Goal: Task Accomplishment & Management: Use online tool/utility

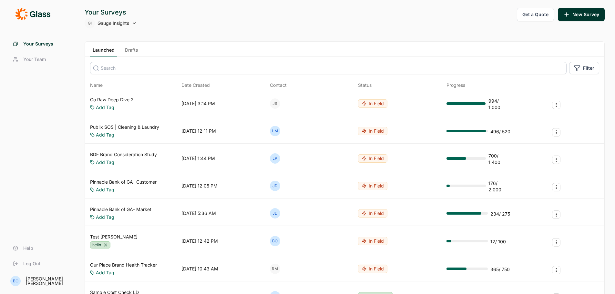
click at [127, 52] on link "Drafts" at bounding box center [131, 52] width 18 height 10
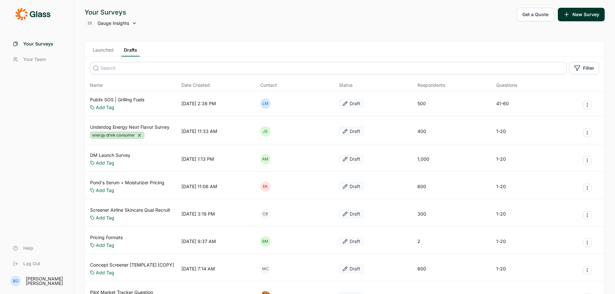
click at [102, 51] on link "Launched" at bounding box center [103, 52] width 26 height 10
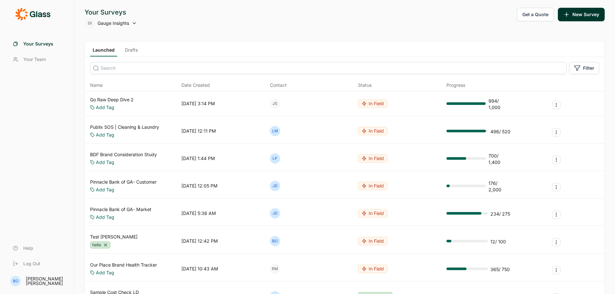
click at [130, 46] on div "Launched Drafts" at bounding box center [344, 49] width 519 height 15
click at [130, 51] on link "Drafts" at bounding box center [131, 52] width 18 height 10
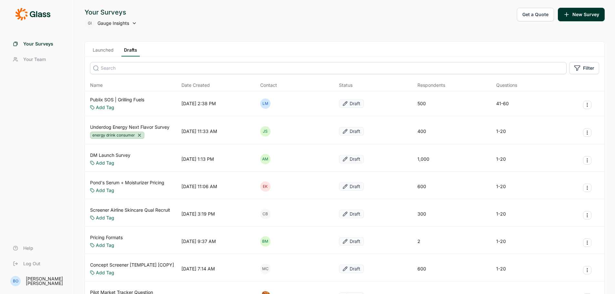
click at [130, 100] on link "Publix SOS | Grilling Fuels" at bounding box center [117, 100] width 54 height 6
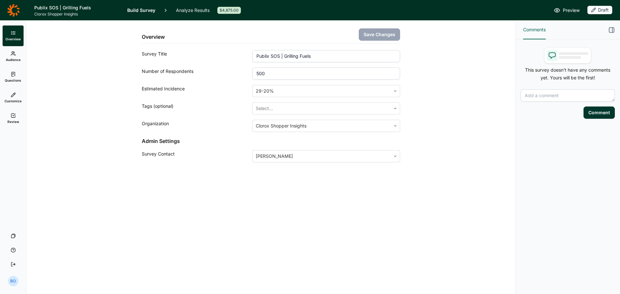
click at [15, 71] on link "Questions" at bounding box center [13, 77] width 21 height 21
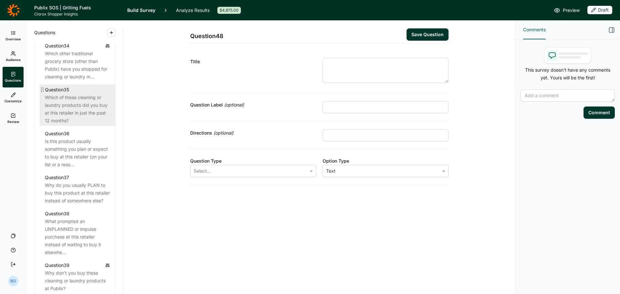
scroll to position [1646, 0]
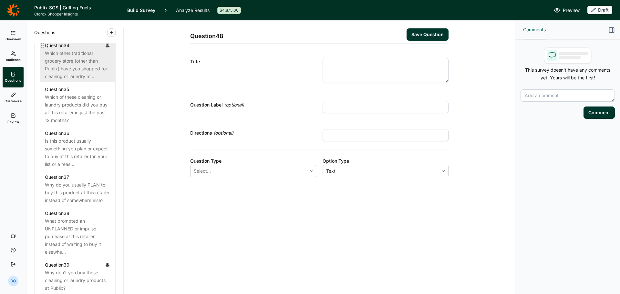
click at [80, 80] on div "Which other traditional grocery store (other than Publix) have you shopped for …" at bounding box center [77, 64] width 65 height 31
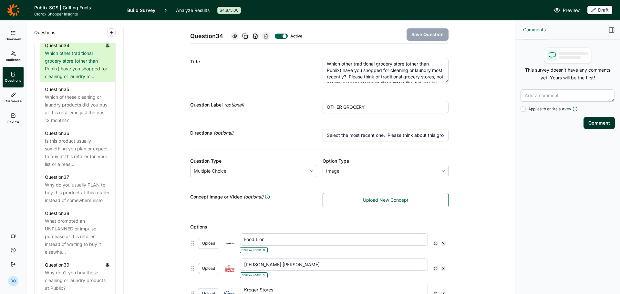
click at [15, 12] on icon at bounding box center [13, 10] width 13 height 13
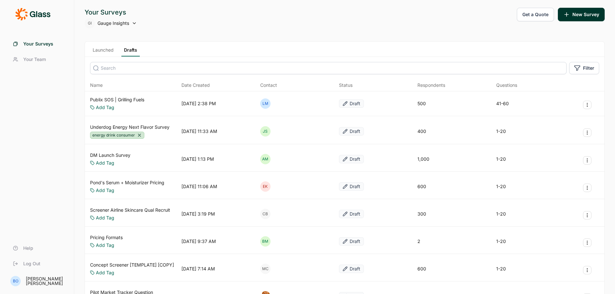
click at [104, 49] on link "Launched" at bounding box center [103, 52] width 26 height 10
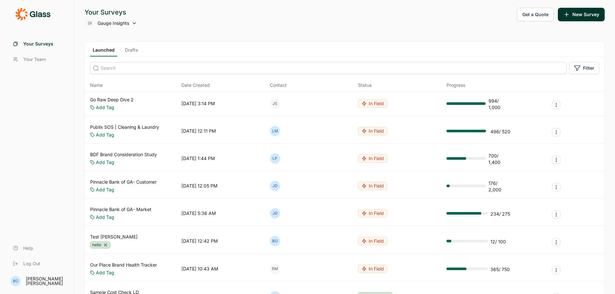
scroll to position [32, 0]
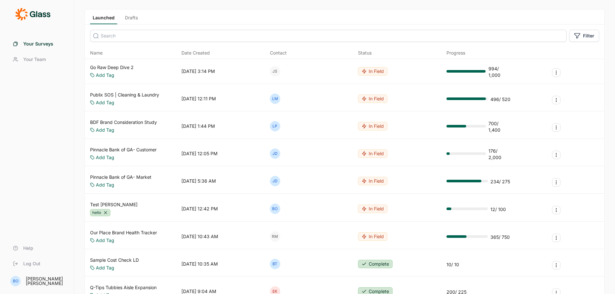
click at [373, 207] on div "In Field" at bounding box center [372, 209] width 29 height 8
click at [329, 249] on button "Draft" at bounding box center [348, 246] width 73 height 14
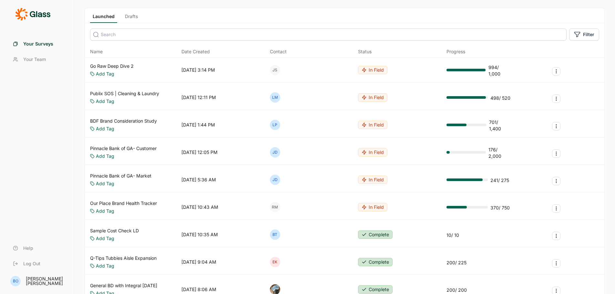
scroll to position [0, 0]
